Goal: Task Accomplishment & Management: Complete application form

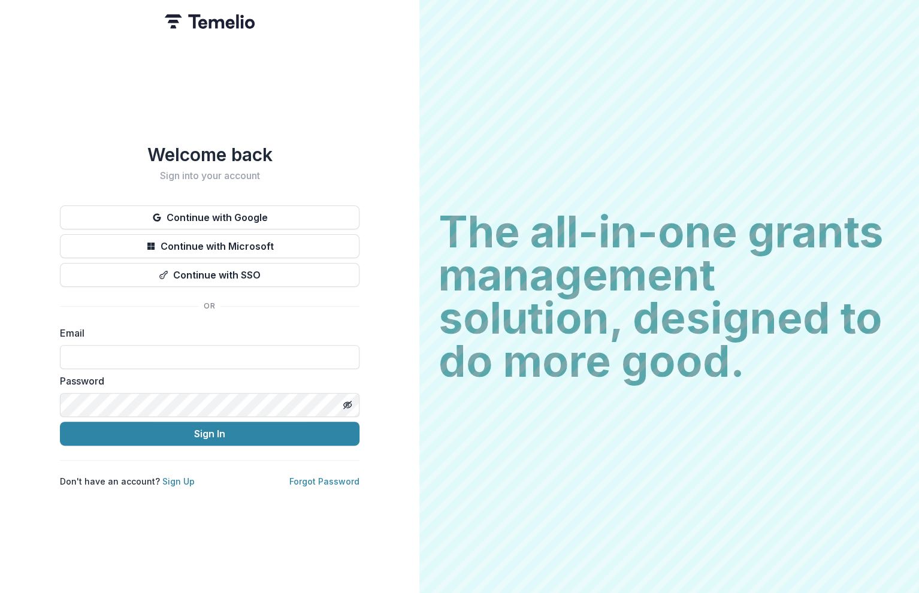
click at [146, 352] on input at bounding box center [210, 357] width 300 height 24
type input "**********"
click at [304, 477] on link "Forgot Password" at bounding box center [324, 481] width 70 height 10
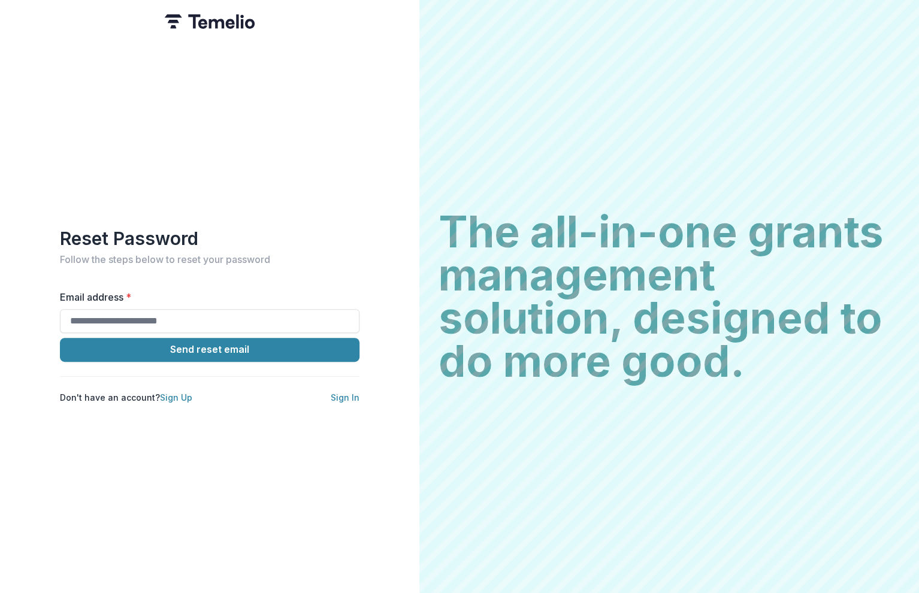
click at [137, 314] on input "Email address *" at bounding box center [210, 321] width 300 height 24
type input "**********"
click at [198, 350] on button "Send reset email" at bounding box center [210, 350] width 300 height 24
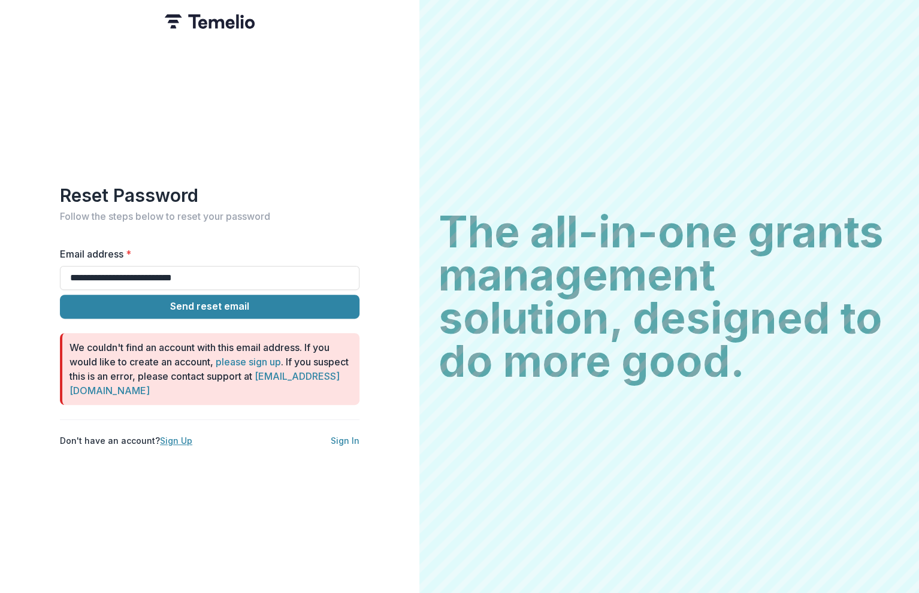
click at [170, 436] on link "Sign Up" at bounding box center [176, 441] width 32 height 10
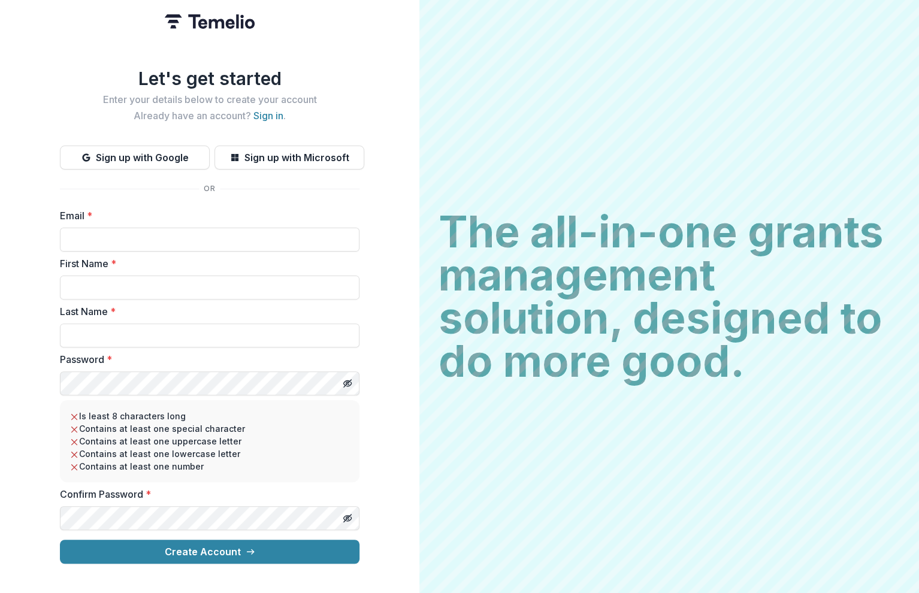
click at [129, 232] on input "Email *" at bounding box center [210, 240] width 300 height 24
type input "**********"
type input "*****"
type input "********"
click at [172, 549] on button "Create Account" at bounding box center [210, 552] width 300 height 24
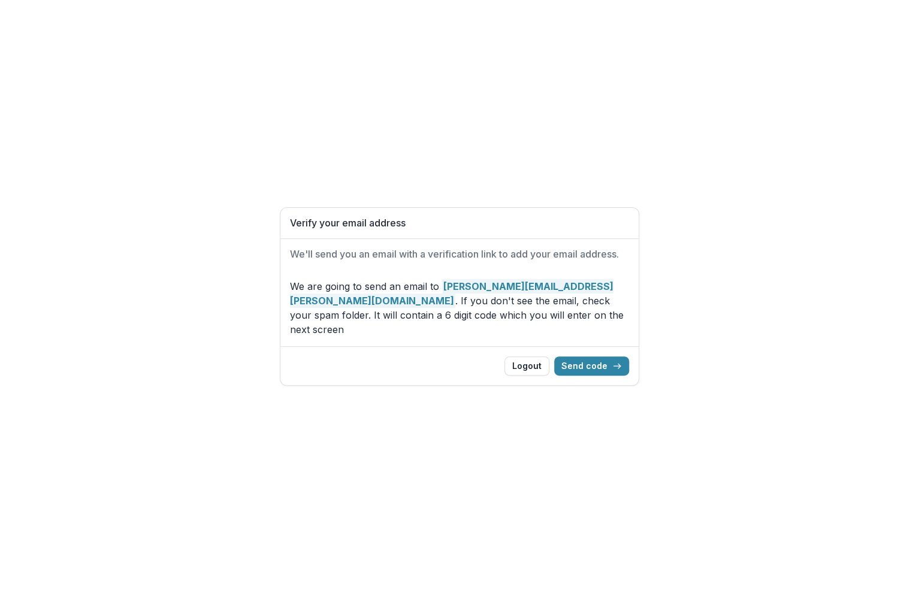
click at [193, 383] on div "Verify your email address We'll send you an email with a verification link to a…" at bounding box center [459, 296] width 919 height 593
click at [589, 359] on button "Send code" at bounding box center [591, 365] width 75 height 19
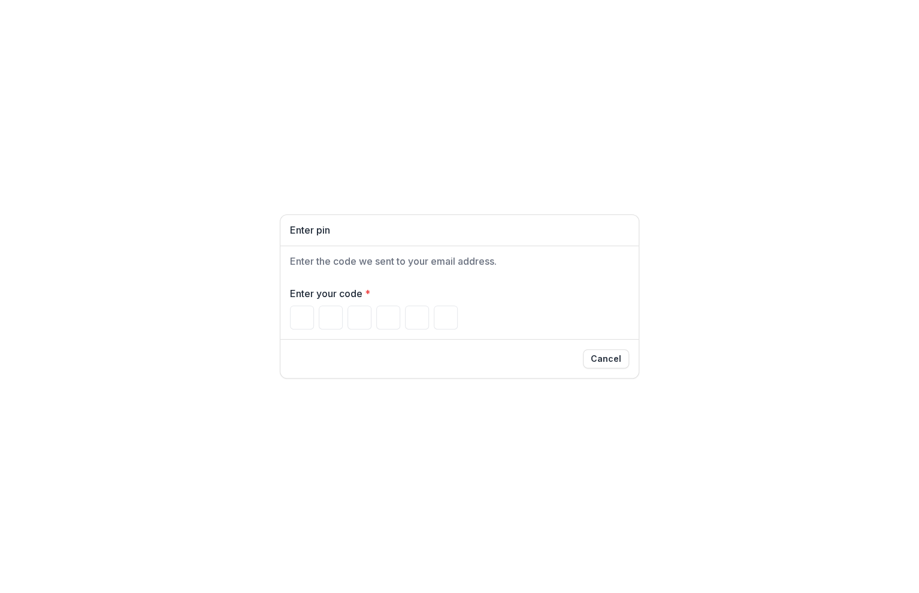
drag, startPoint x: 274, startPoint y: 445, endPoint x: 349, endPoint y: 501, distance: 94.2
click at [274, 445] on div "Enter pin Enter the code we sent to your email address. Enter your code * Cancel" at bounding box center [459, 296] width 919 height 593
drag, startPoint x: 784, startPoint y: 493, endPoint x: 676, endPoint y: 456, distance: 113.9
click at [784, 493] on div "Enter pin Enter the code we sent to your email address. Enter your code * Cancel" at bounding box center [459, 296] width 919 height 593
click at [300, 326] on input "Please enter your pin code" at bounding box center [302, 318] width 24 height 24
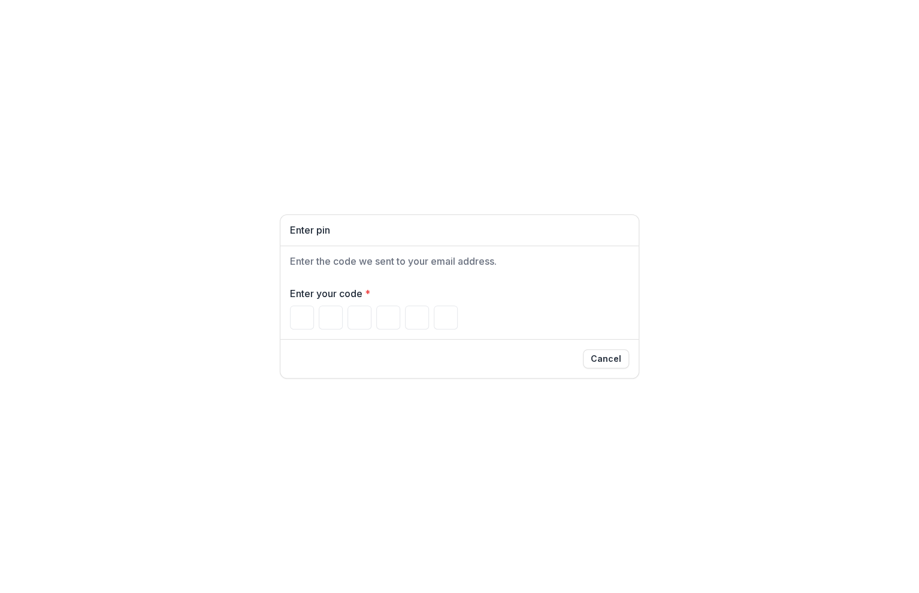
type input "*"
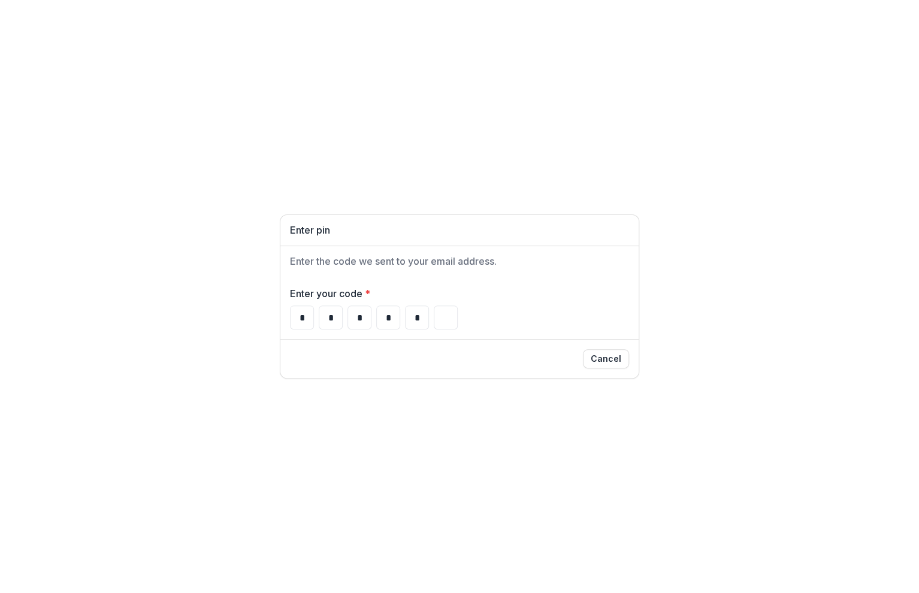
type input "*"
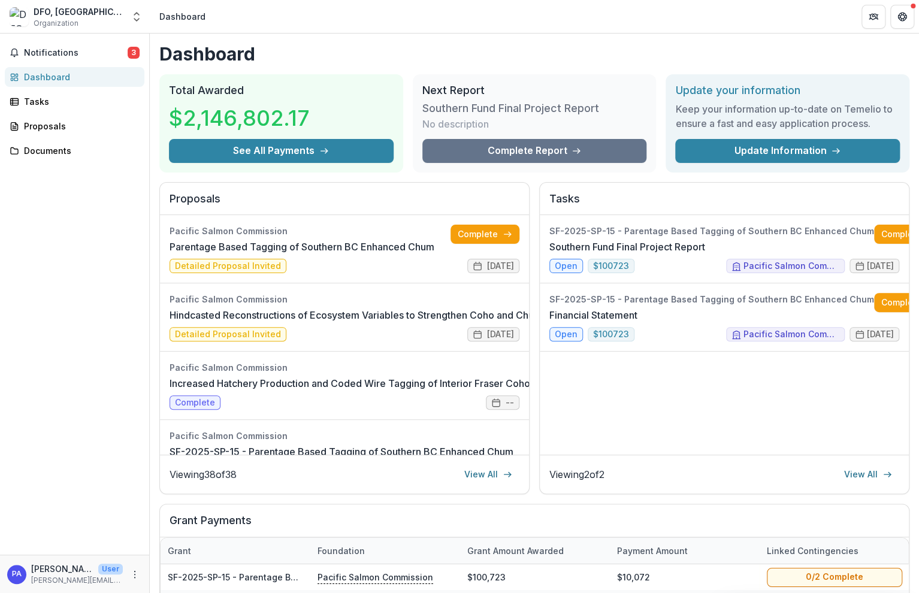
click at [71, 53] on span "Notifications" at bounding box center [76, 53] width 104 height 10
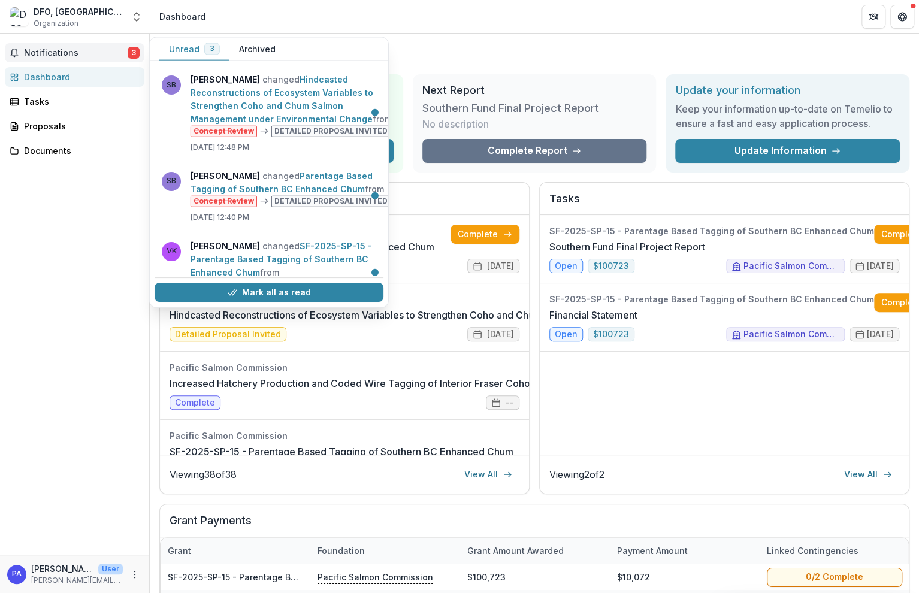
scroll to position [49, 0]
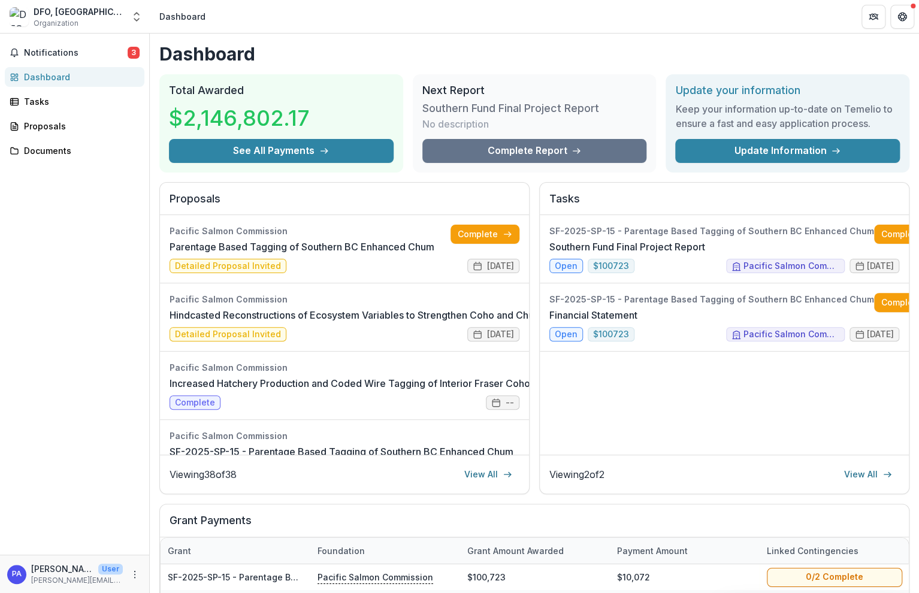
click at [78, 304] on div "Notifications 3 Dashboard Tasks Proposals Documents" at bounding box center [74, 294] width 149 height 521
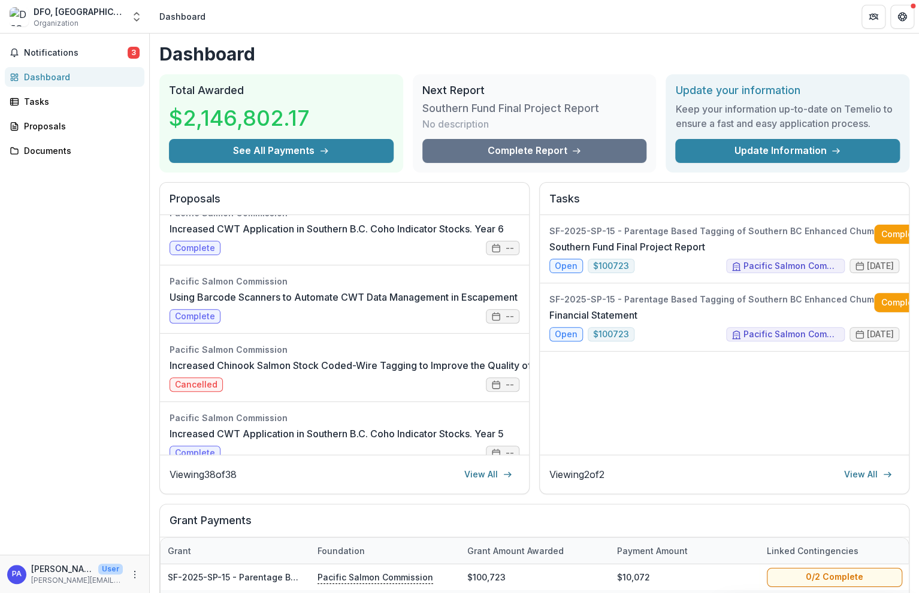
scroll to position [0, 0]
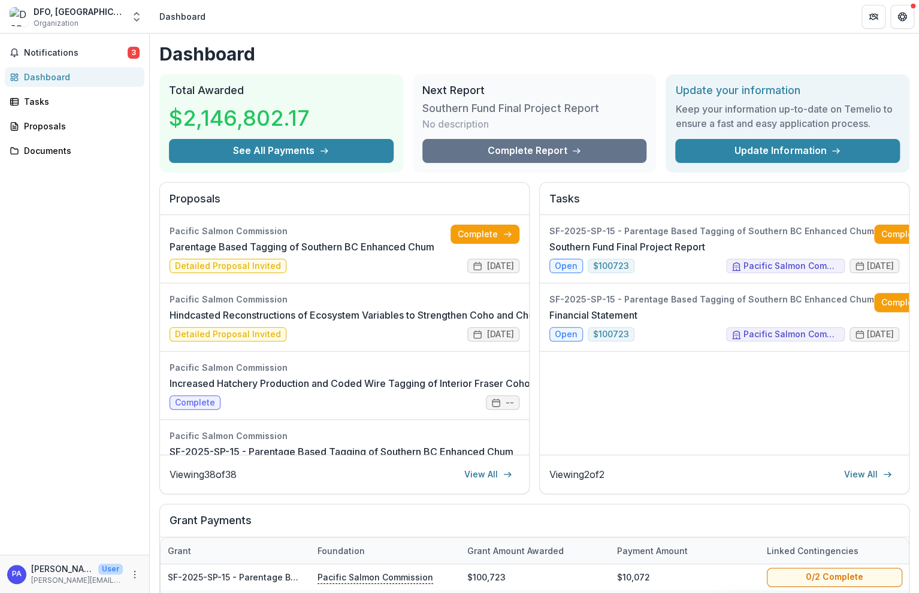
click at [230, 254] on link "Parentage Based Tagging of Southern BC Enhanced Chum" at bounding box center [302, 247] width 265 height 14
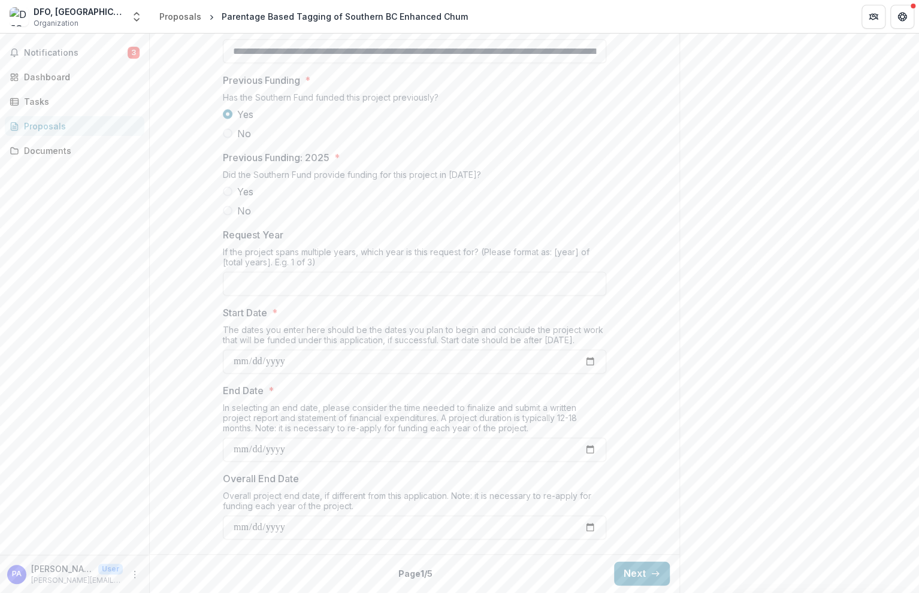
scroll to position [1297, 0]
click at [631, 571] on button "Next" at bounding box center [642, 574] width 56 height 24
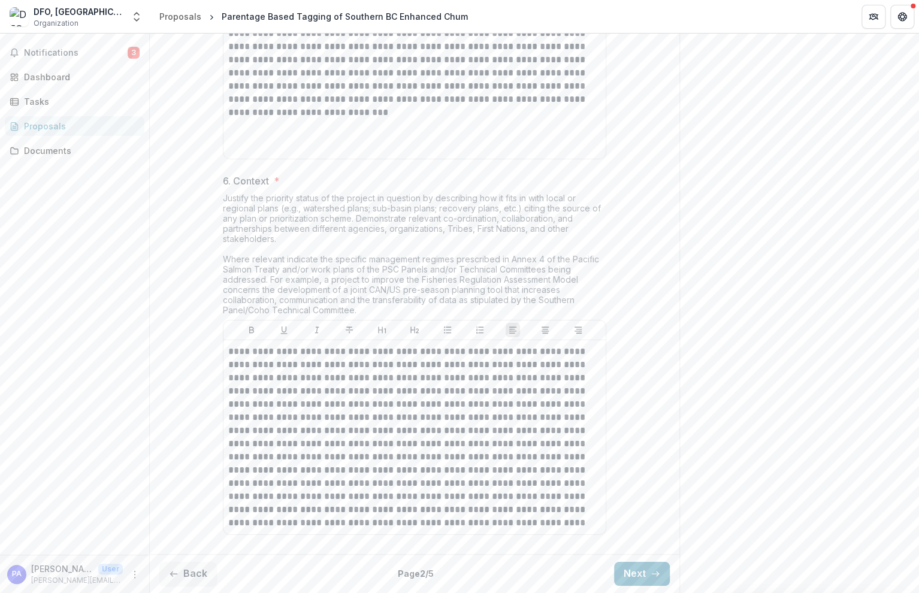
scroll to position [1982, 0]
click at [637, 577] on button "Next" at bounding box center [642, 574] width 56 height 24
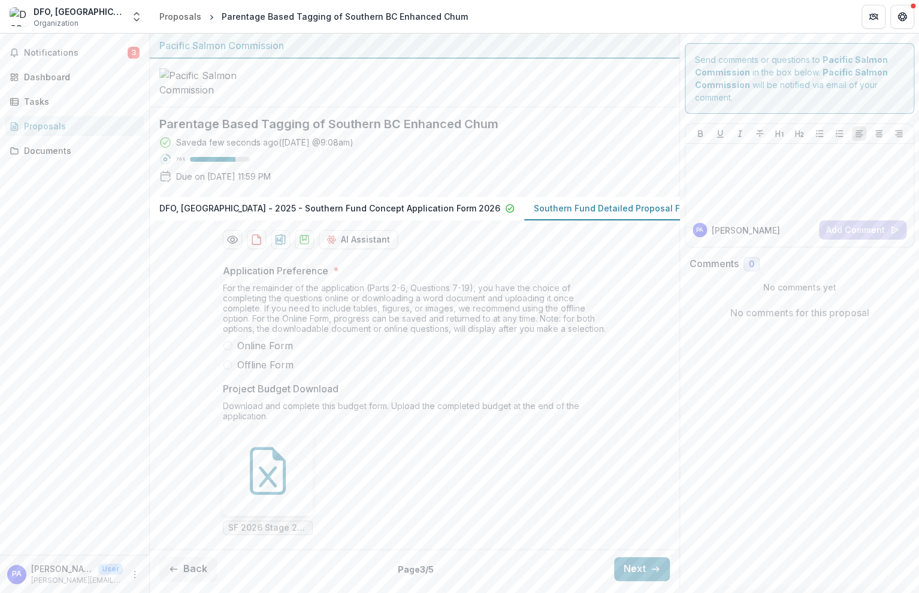
scroll to position [94, 0]
click at [36, 80] on div "Dashboard" at bounding box center [79, 77] width 111 height 13
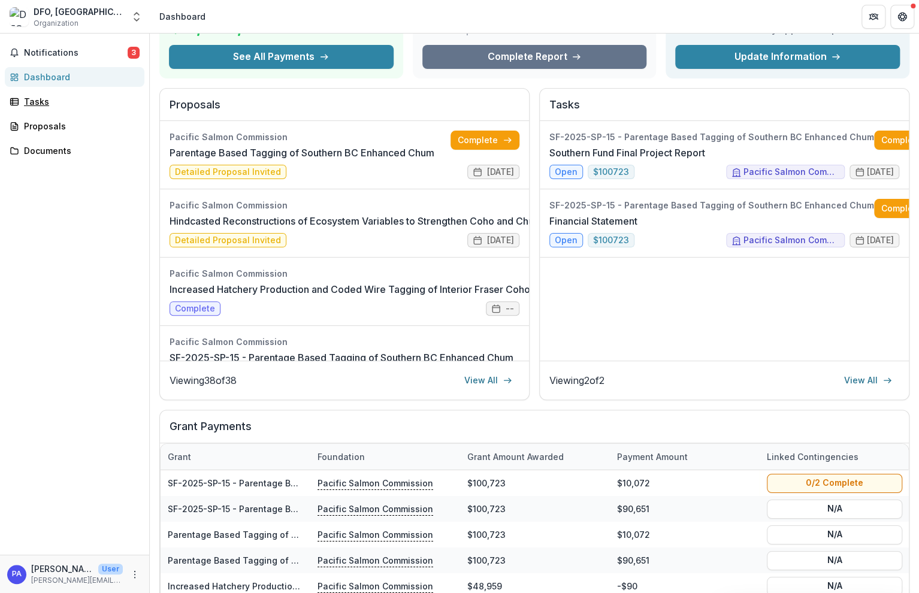
click at [29, 100] on div "Tasks" at bounding box center [79, 101] width 111 height 13
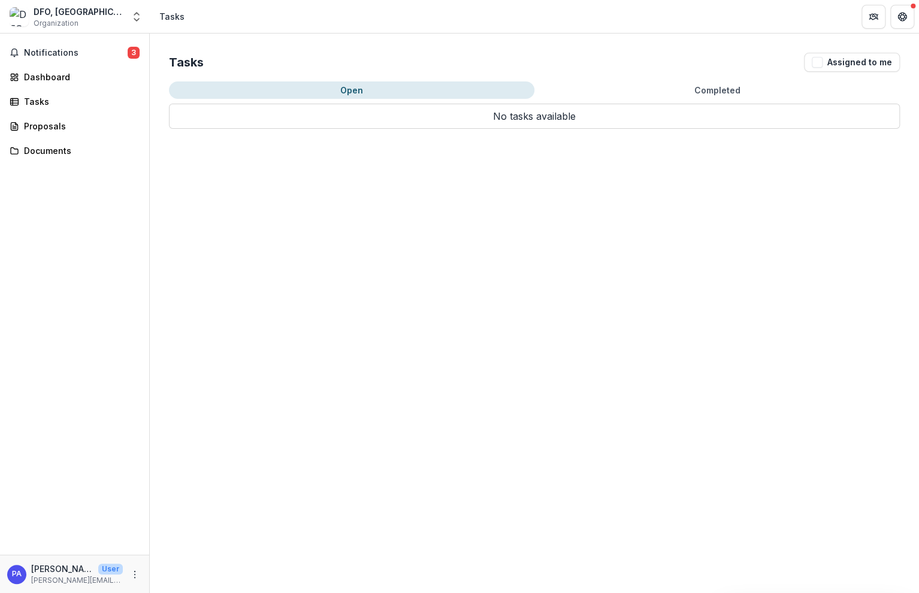
click at [47, 53] on span "Notifications" at bounding box center [76, 53] width 104 height 10
click at [57, 211] on div "Notifications 3 Unread 3 Archived SB [PERSON_NAME] changed Hindcasted Reconstru…" at bounding box center [74, 294] width 149 height 521
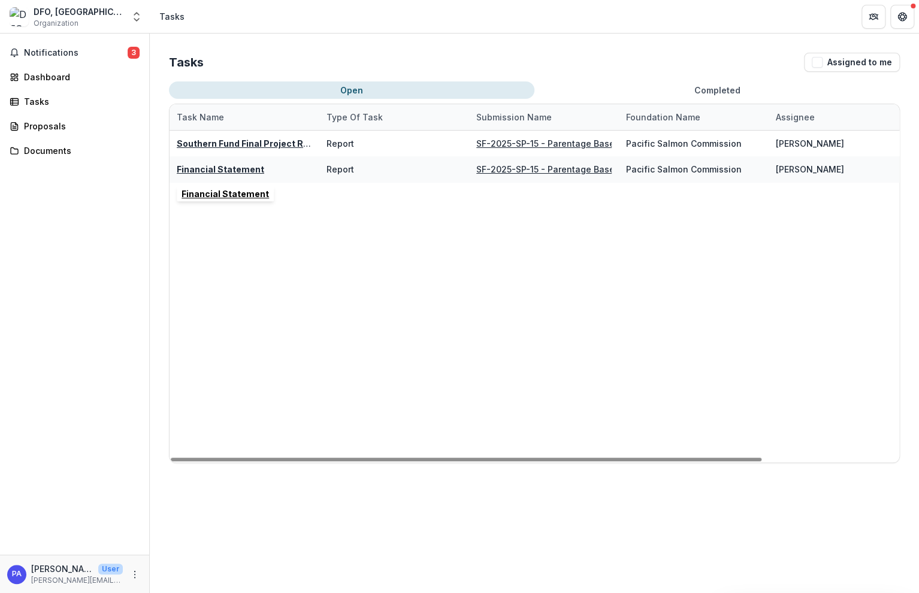
click at [235, 168] on u "Financial Statement" at bounding box center [220, 169] width 87 height 10
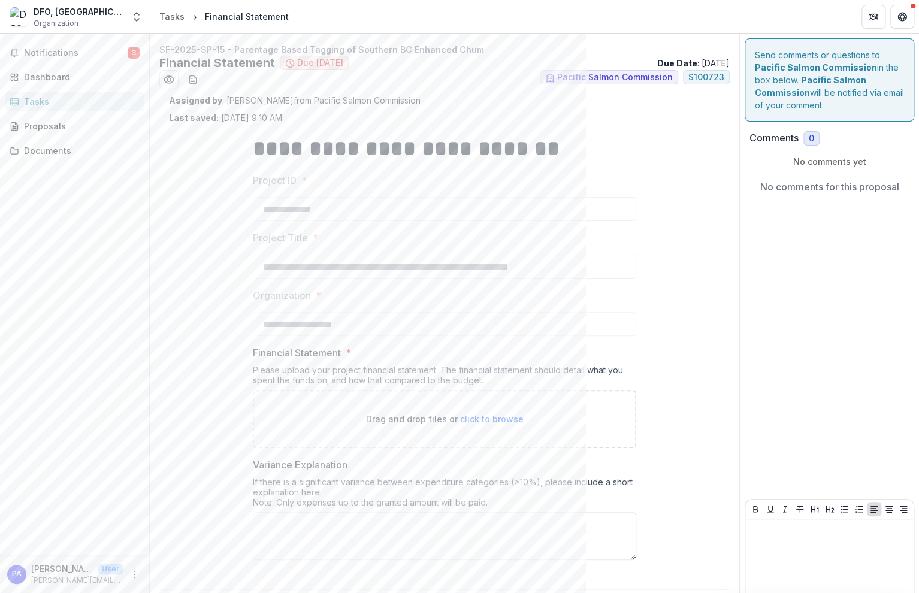
scroll to position [34, 0]
